Goal: Task Accomplishment & Management: Manage account settings

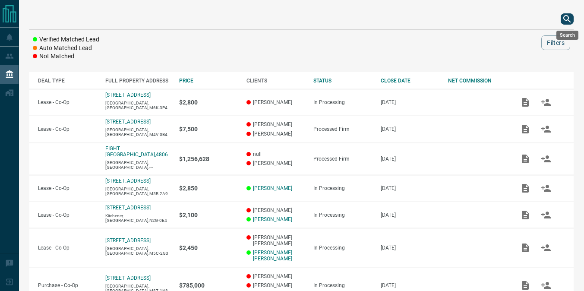
click at [571, 19] on icon "search button" at bounding box center [567, 19] width 10 height 10
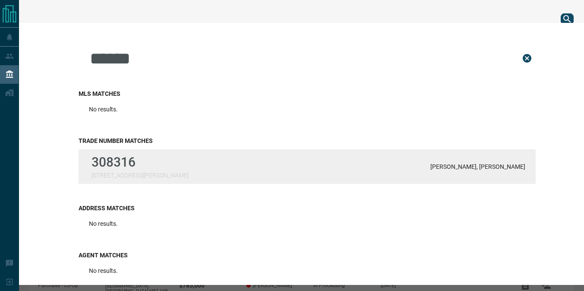
type input "******"
click at [134, 172] on p "[STREET_ADDRESS][PERSON_NAME]" at bounding box center [140, 175] width 97 height 7
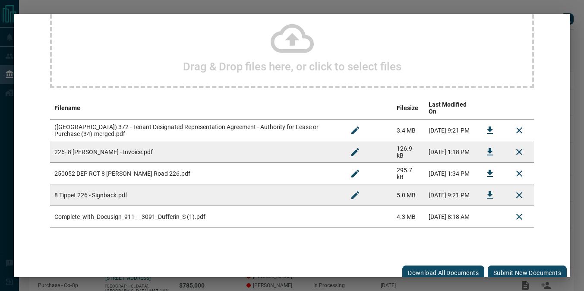
scroll to position [93, 0]
click at [506, 266] on button "Submit new documents" at bounding box center [527, 273] width 79 height 15
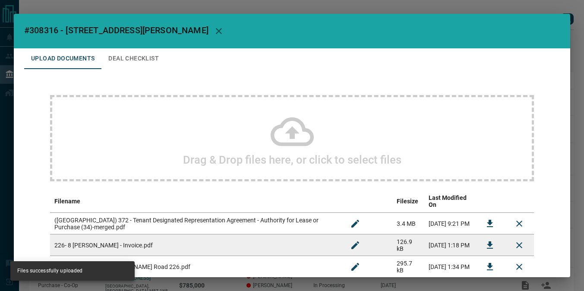
scroll to position [-1, 0]
click at [126, 60] on button "Deal Checklist" at bounding box center [133, 58] width 64 height 21
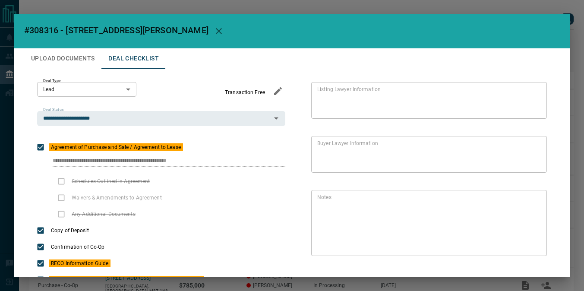
scroll to position [0, 0]
click at [196, 148] on icon "priority" at bounding box center [197, 145] width 2 height 5
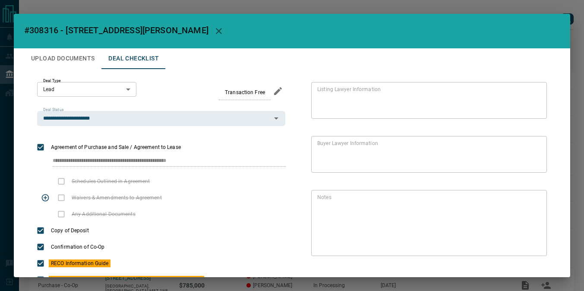
scroll to position [111, 0]
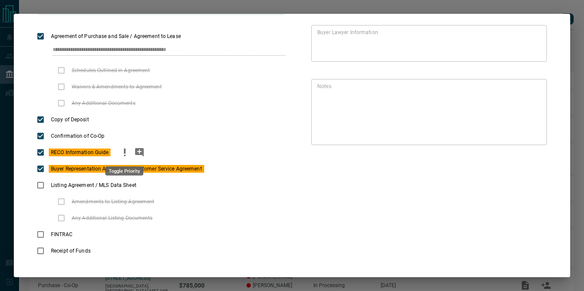
click at [125, 147] on icon "priority" at bounding box center [125, 152] width 10 height 10
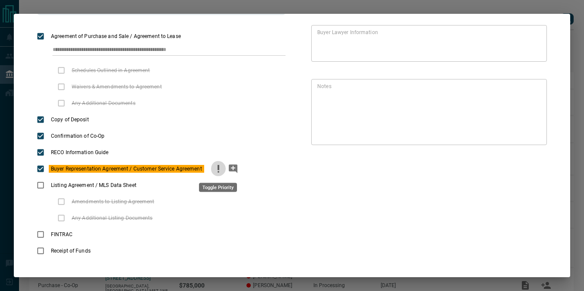
click at [214, 172] on icon "priority" at bounding box center [218, 169] width 10 height 10
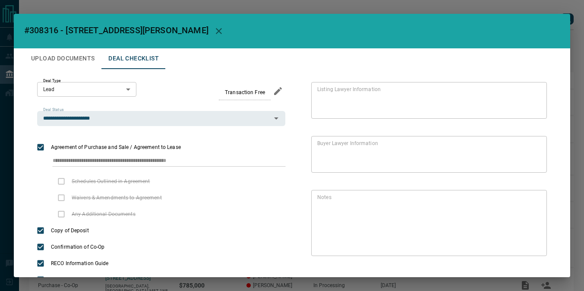
scroll to position [0, 0]
click at [214, 28] on icon "button" at bounding box center [219, 31] width 10 height 10
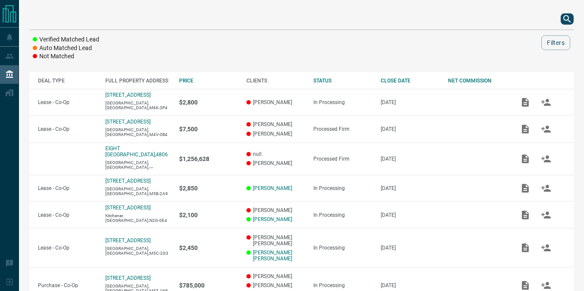
click at [561, 12] on div at bounding box center [301, 19] width 544 height 21
click at [563, 16] on icon "search button" at bounding box center [567, 19] width 10 height 10
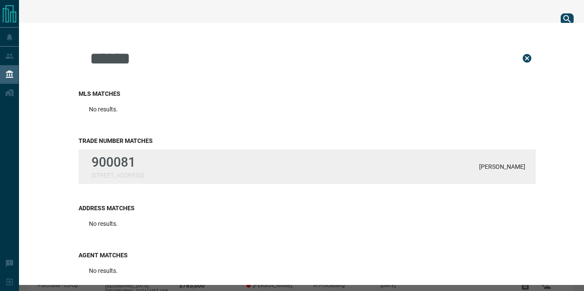
type input "******"
click at [144, 169] on p "900081" at bounding box center [118, 162] width 52 height 15
